Goal: Transaction & Acquisition: Purchase product/service

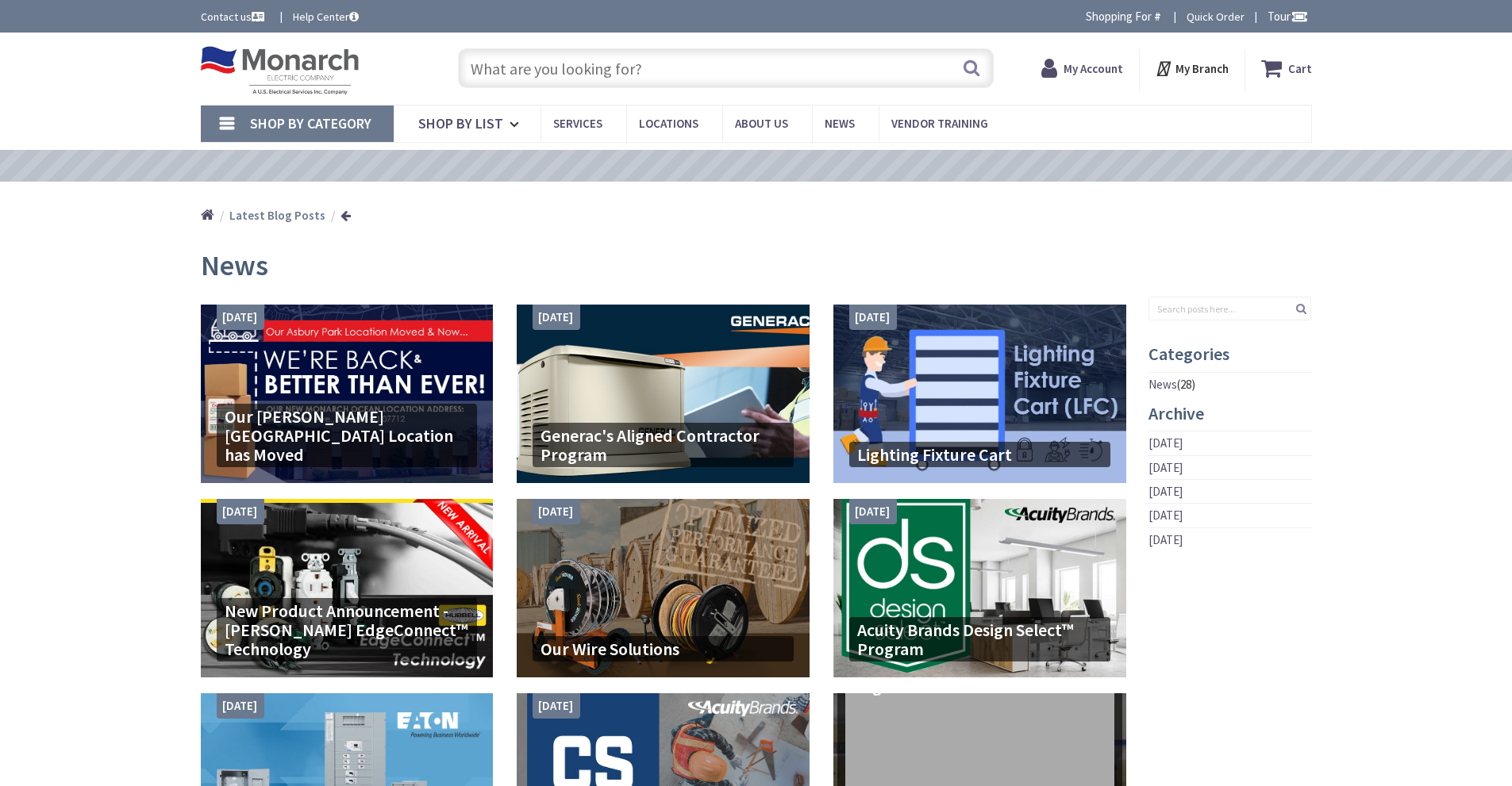
click at [558, 65] on input "text" at bounding box center [726, 68] width 536 height 40
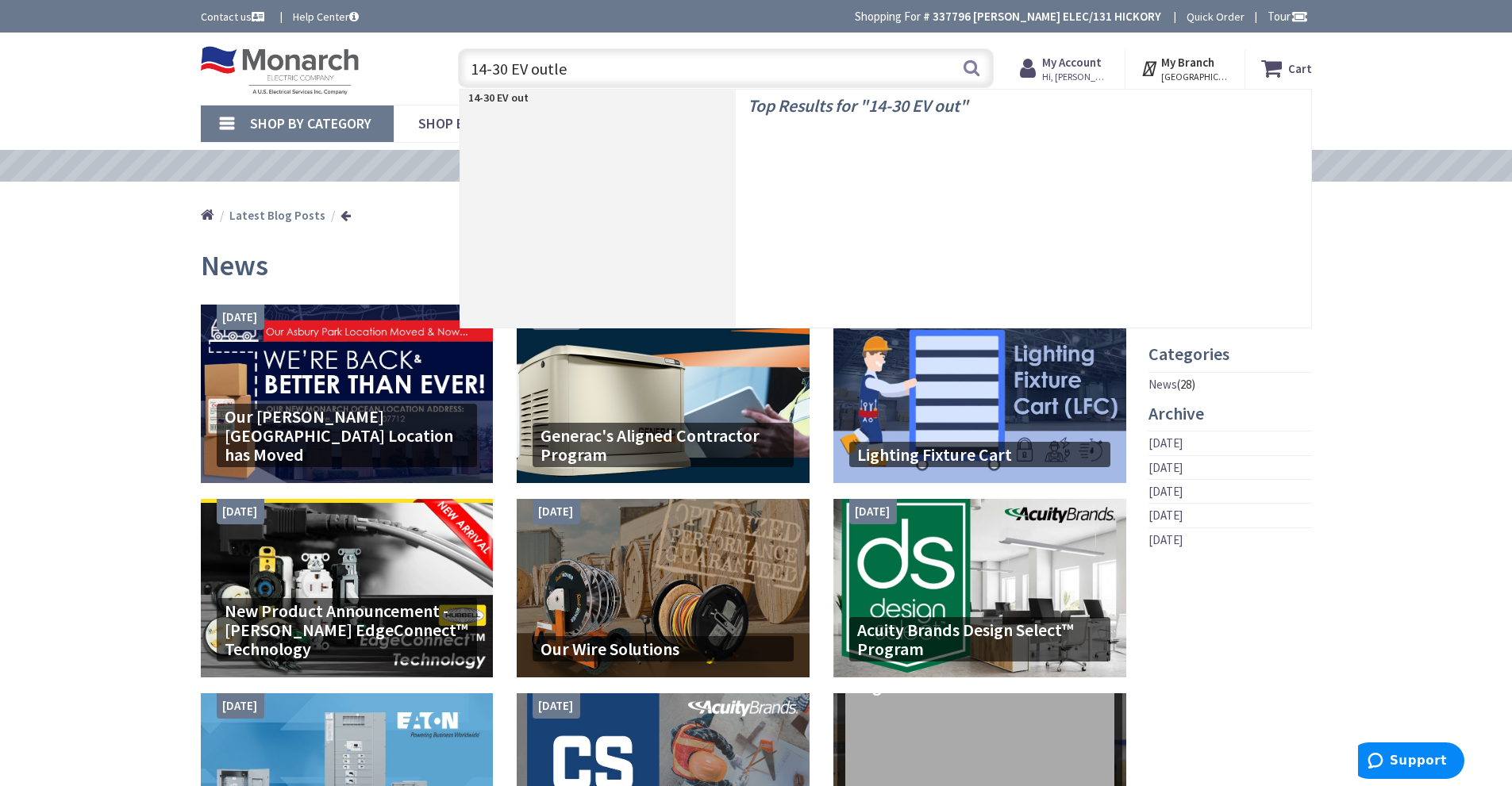
type input "14-30 EV outlet"
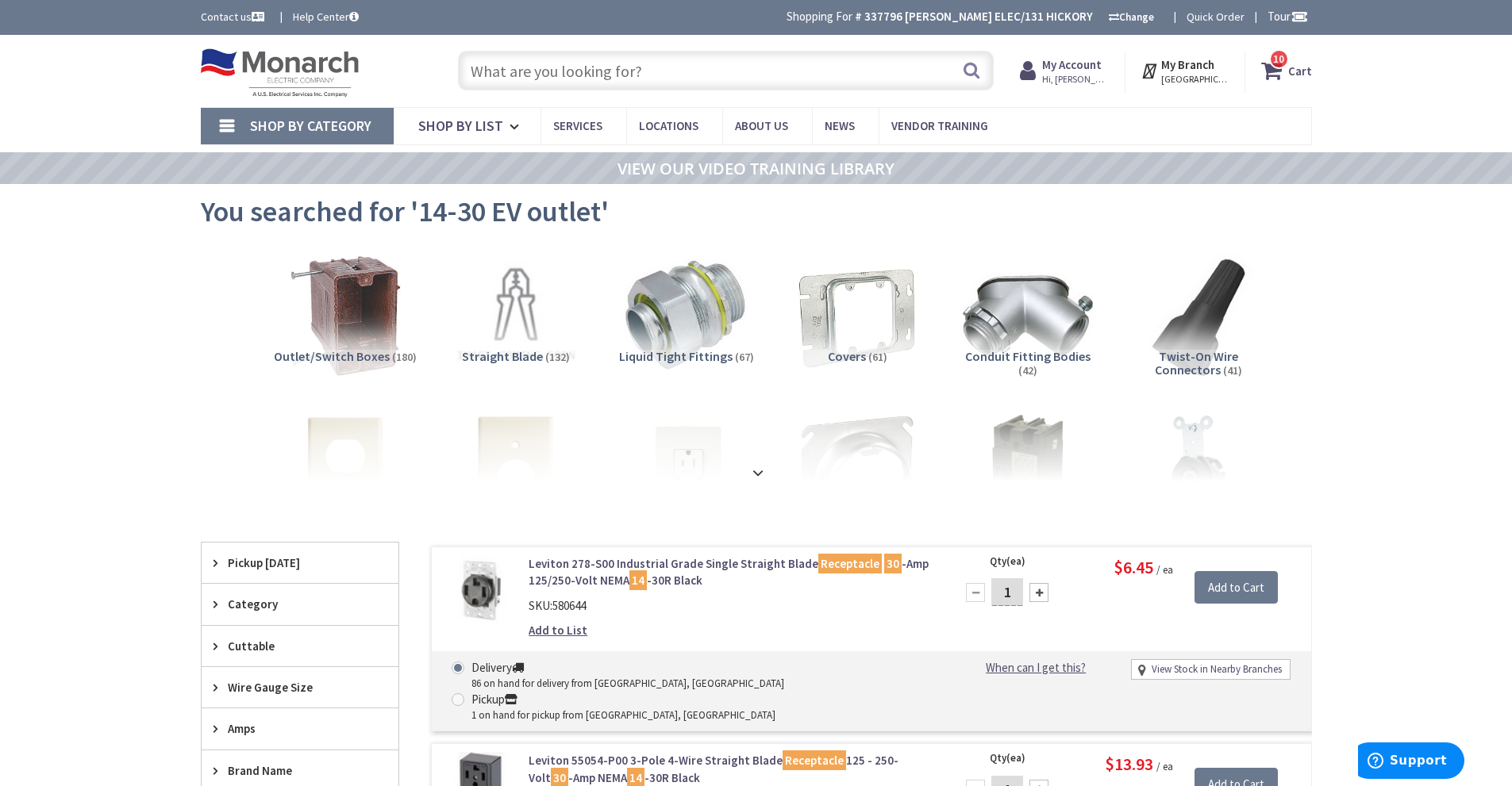
click at [546, 77] on input "text" at bounding box center [726, 71] width 536 height 40
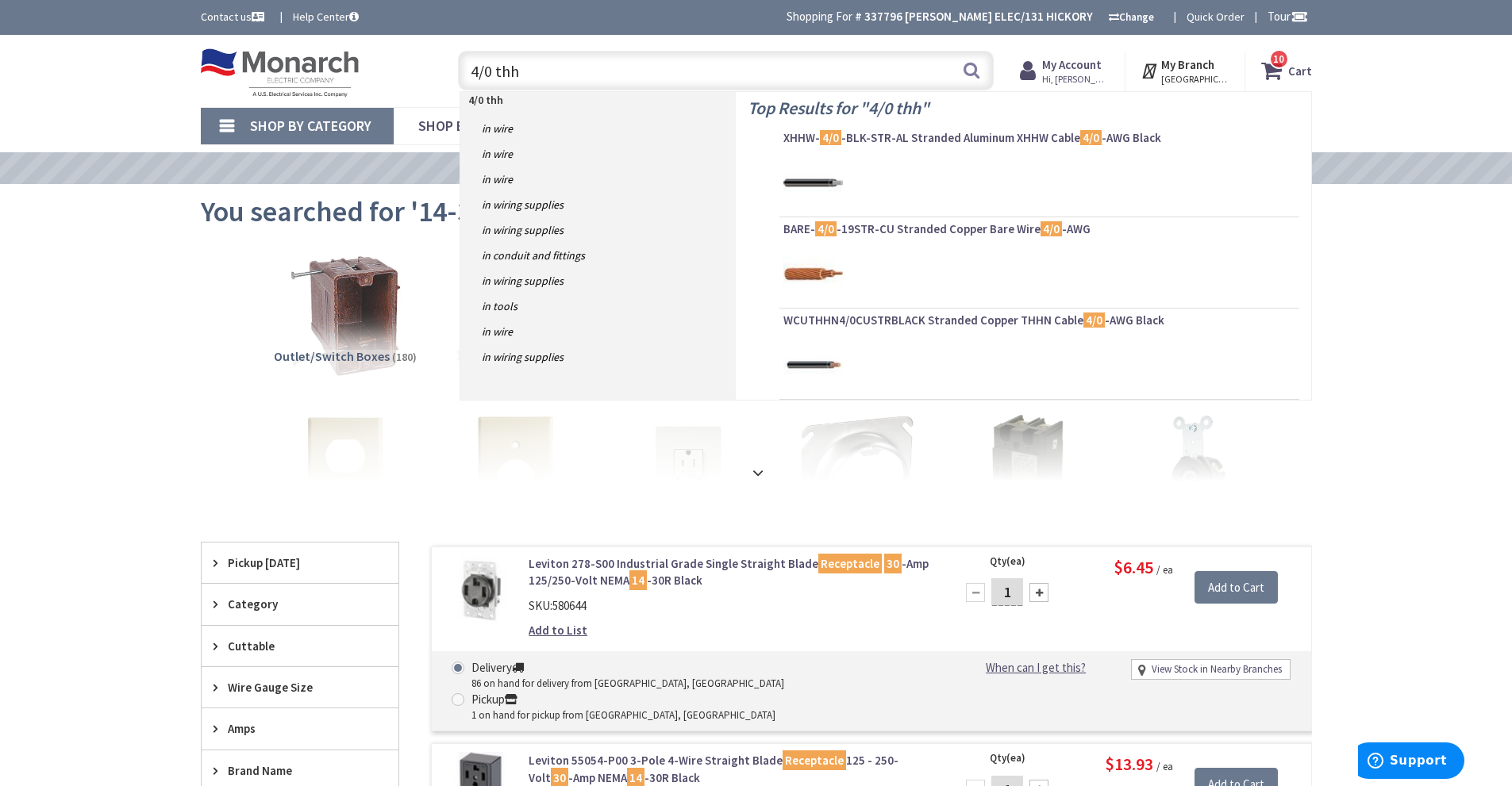
type input "4/0 thhn"
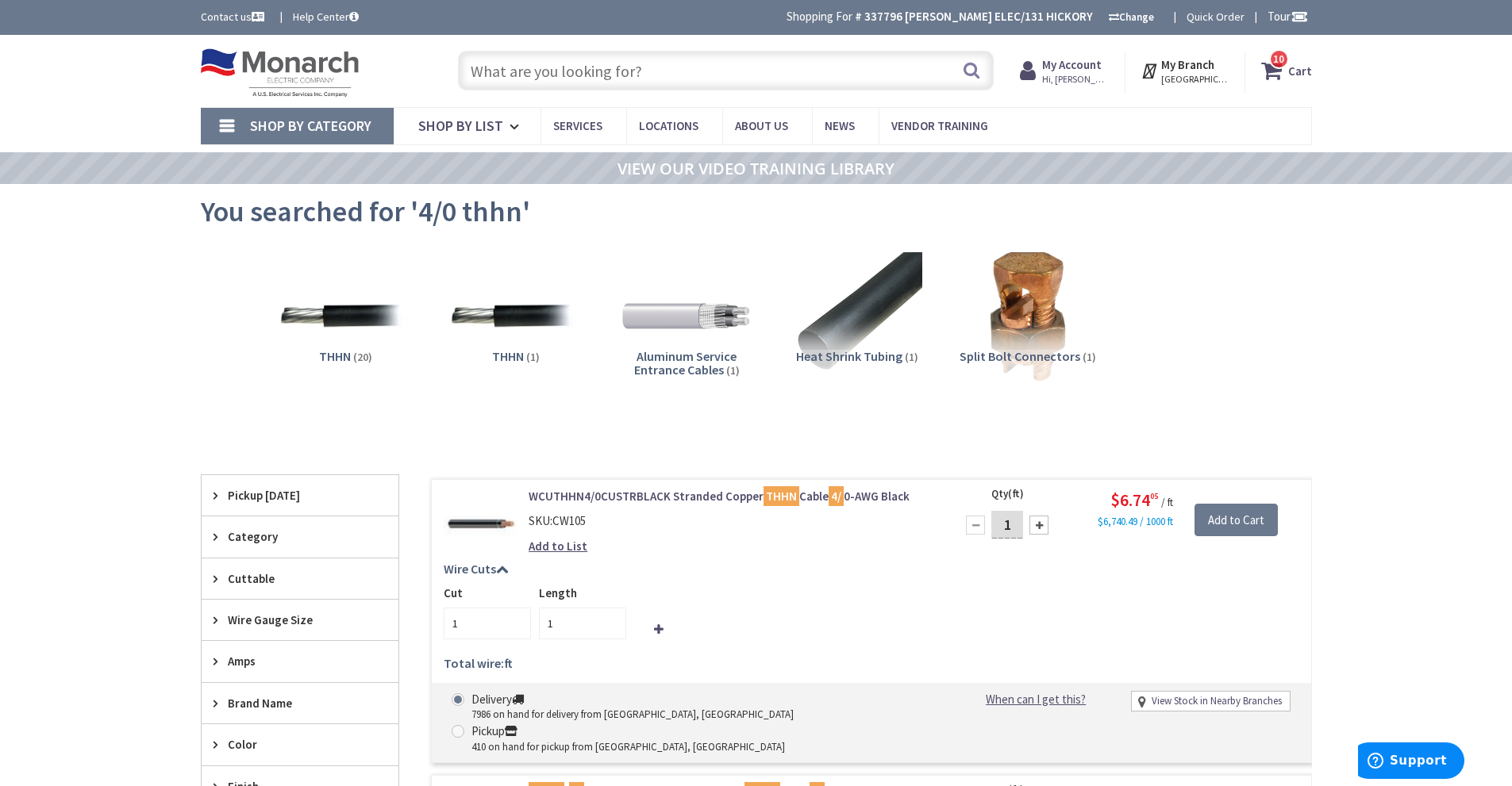
click at [555, 79] on input "text" at bounding box center [726, 71] width 536 height 40
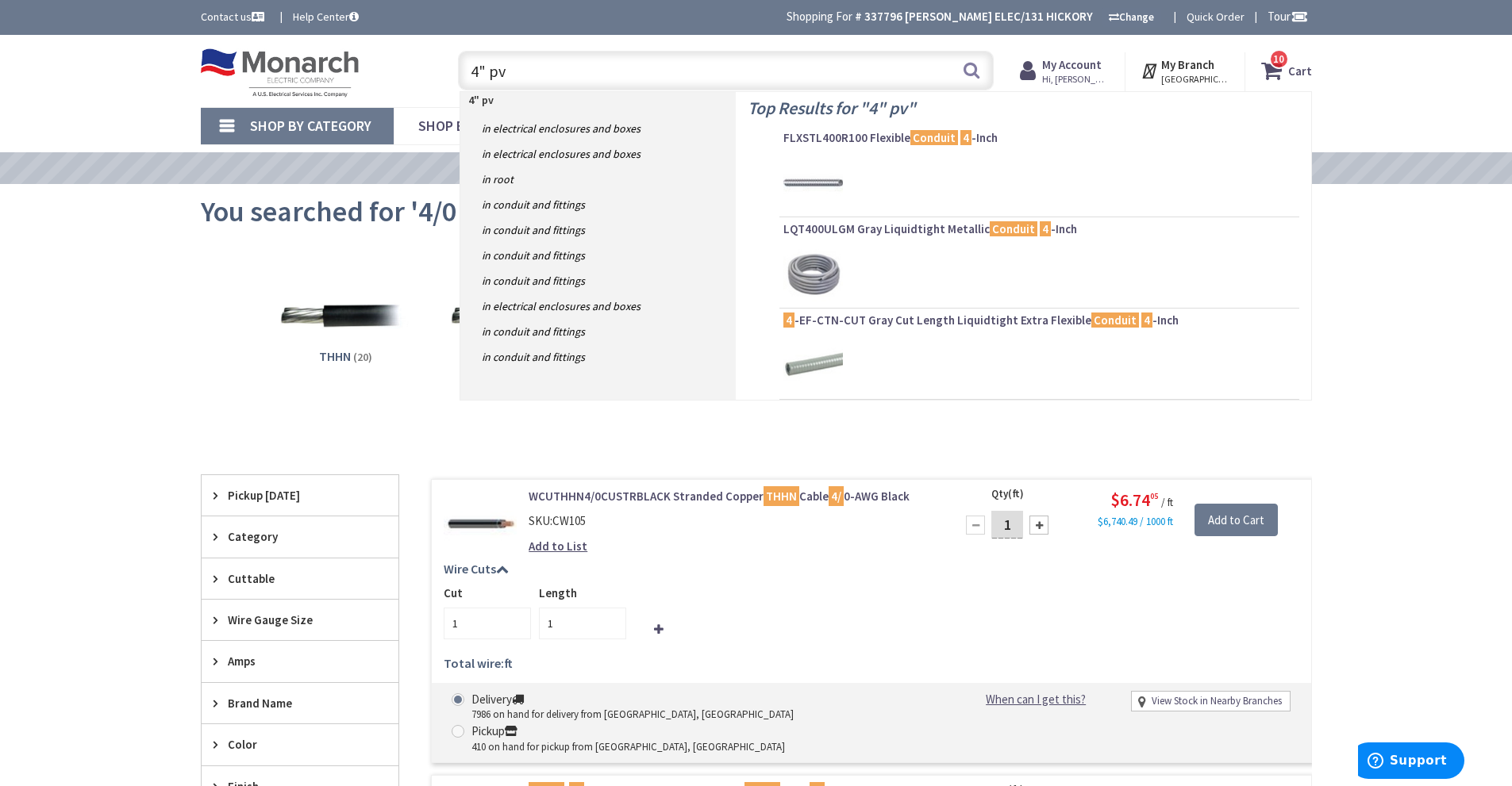
type input "4" pvc"
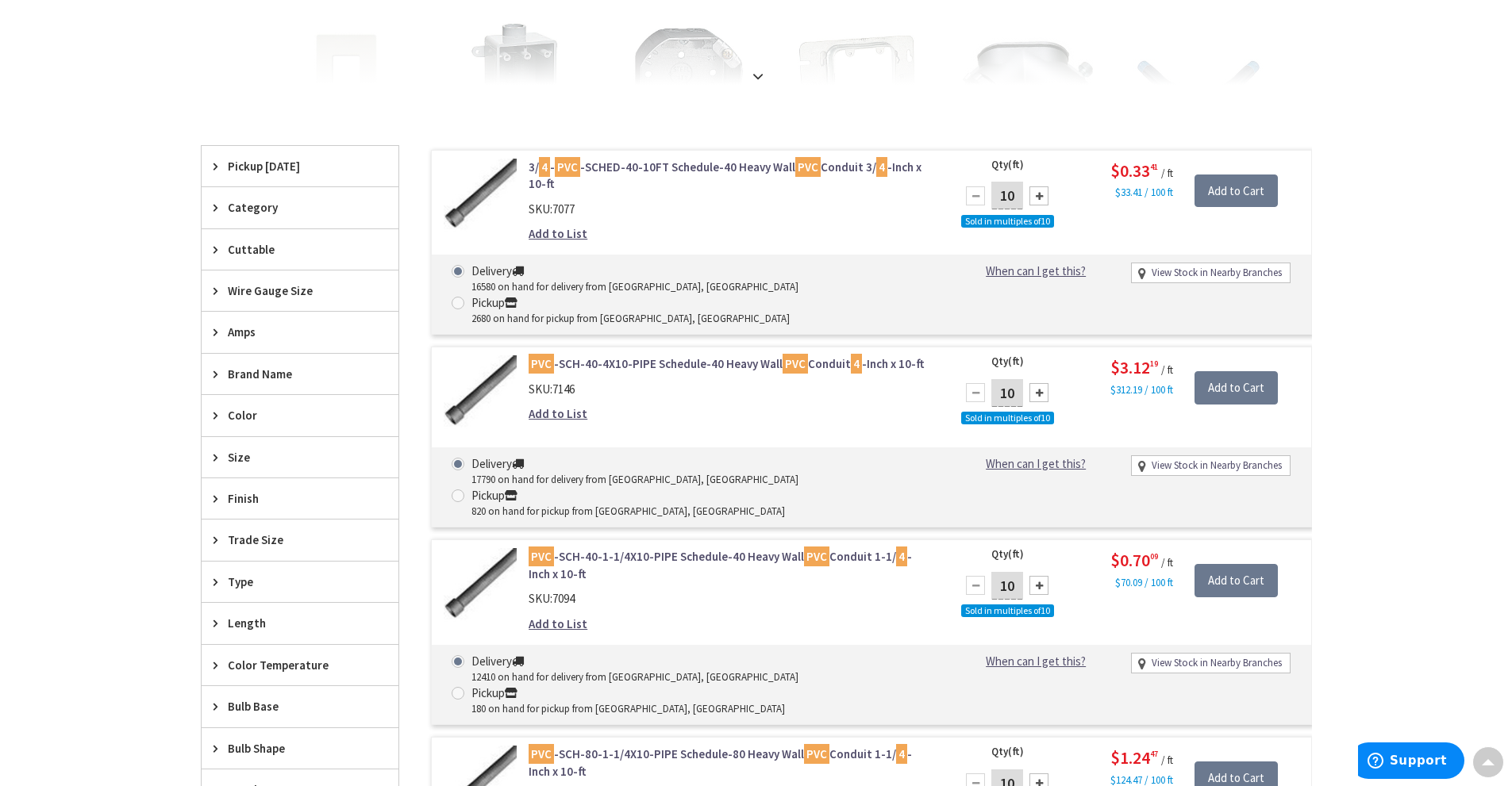
scroll to position [478, 0]
